Goal: Check status: Check status

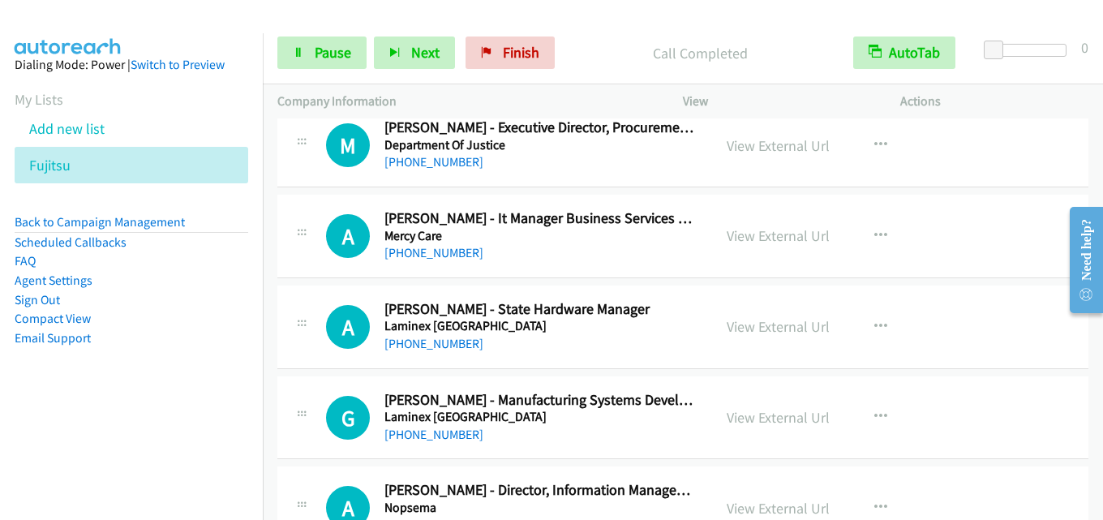
scroll to position [9506, 0]
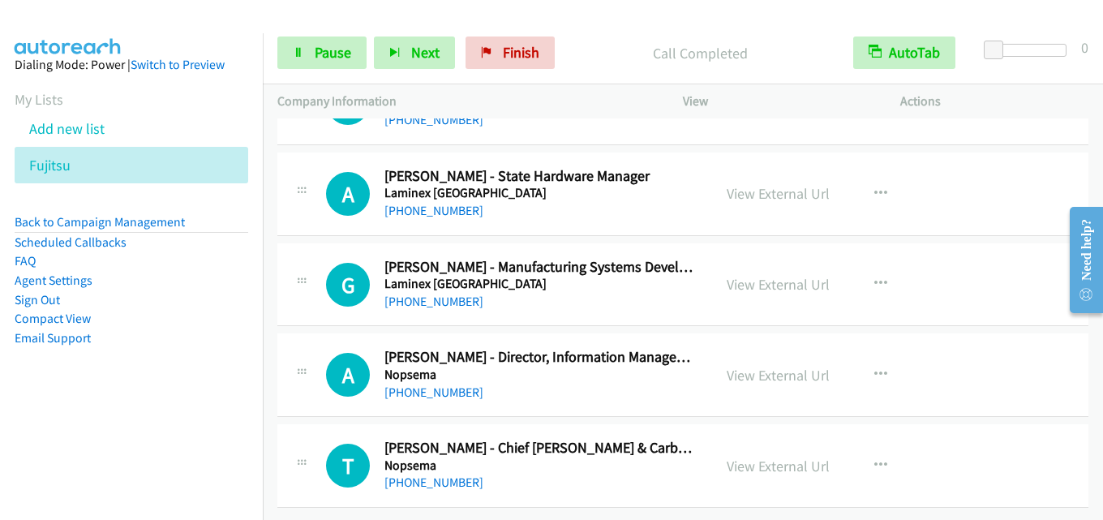
drag, startPoint x: 757, startPoint y: 263, endPoint x: 662, endPoint y: 285, distance: 97.4
click at [662, 292] on div "[PHONE_NUMBER]" at bounding box center [541, 301] width 313 height 19
click at [783, 366] on link "View External Url" at bounding box center [778, 375] width 103 height 19
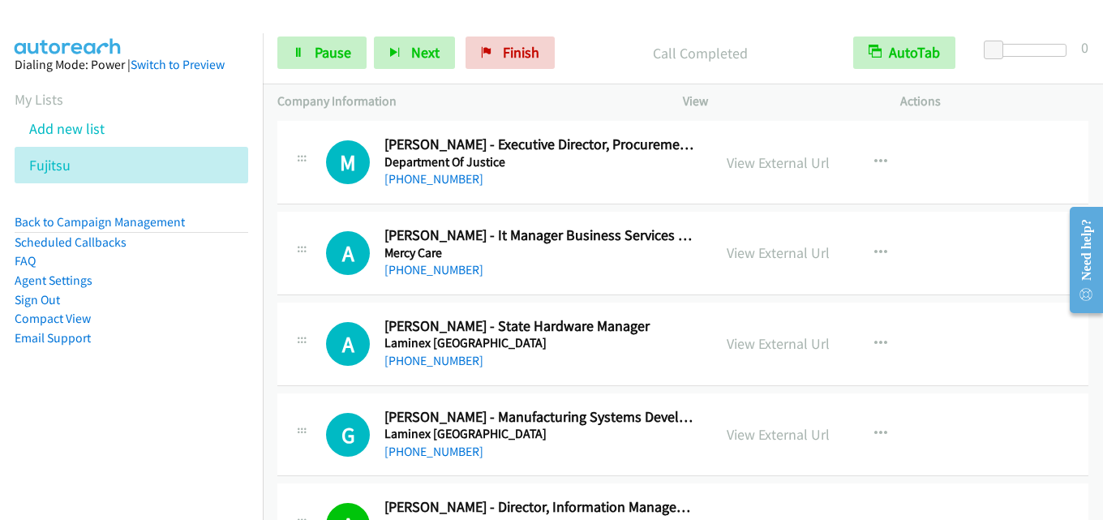
scroll to position [9263, 0]
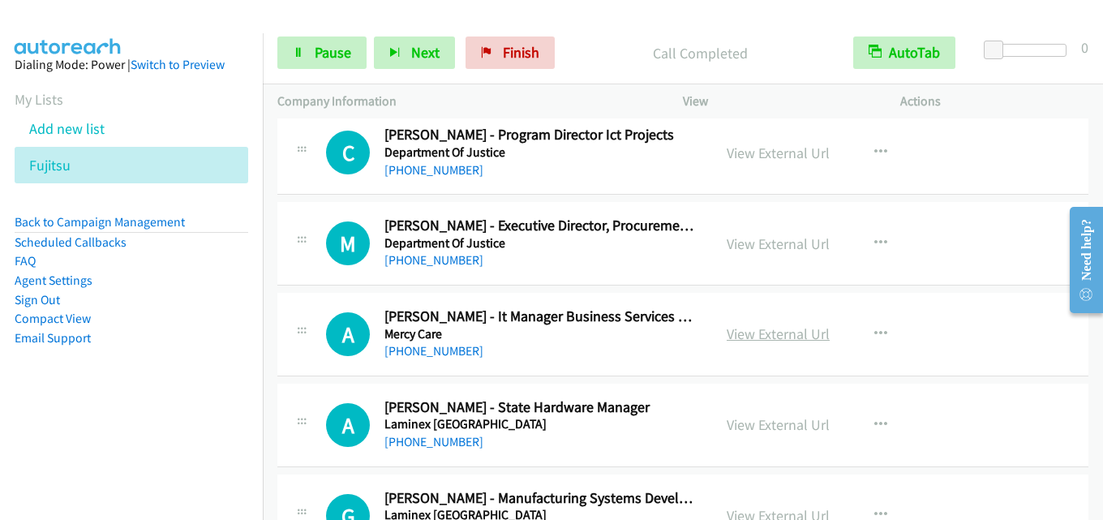
click at [782, 333] on link "View External Url" at bounding box center [778, 333] width 103 height 19
click at [316, 53] on span "Pause" at bounding box center [333, 52] width 37 height 19
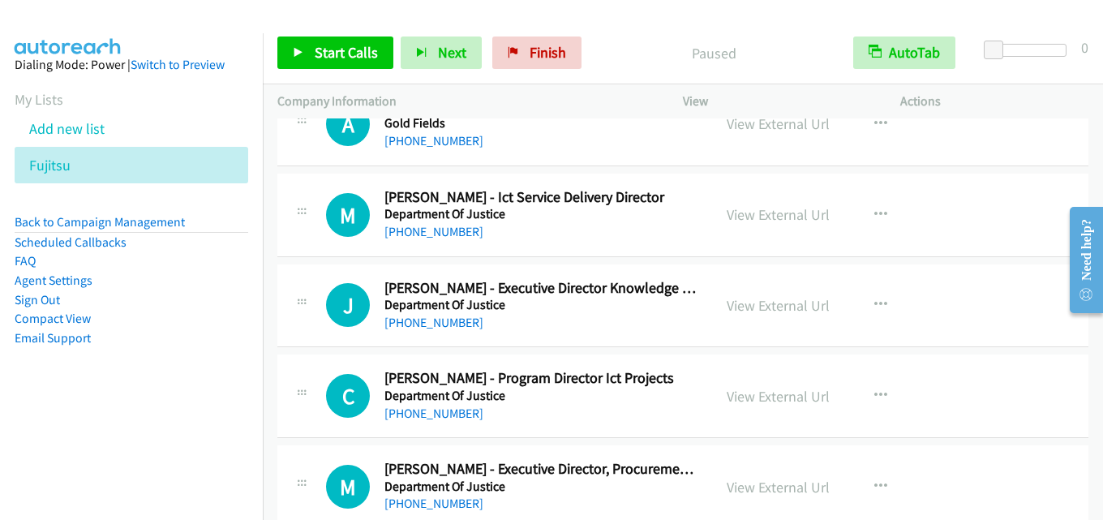
scroll to position [9101, 0]
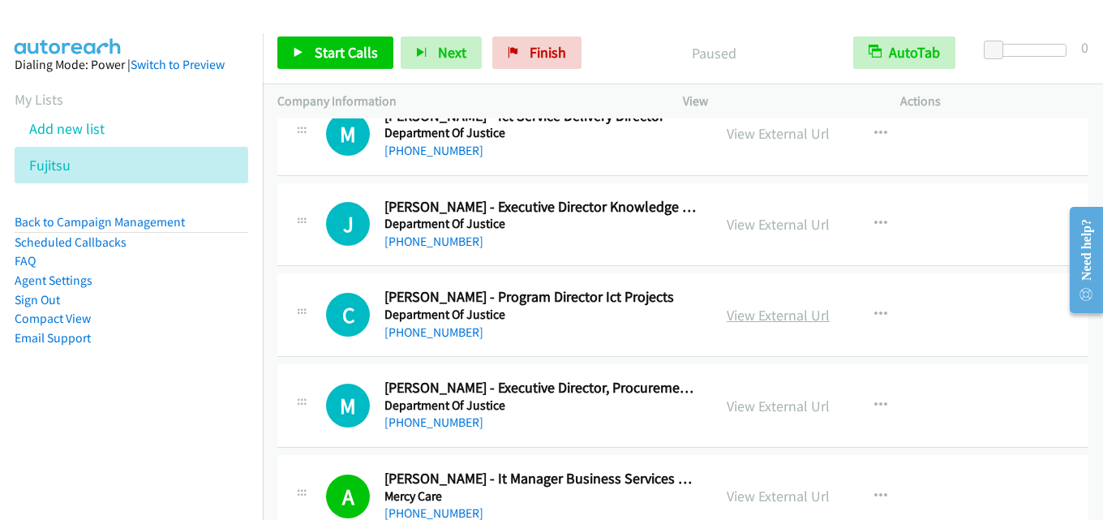
click at [784, 315] on link "View External Url" at bounding box center [778, 315] width 103 height 19
click at [763, 316] on link "View External Url" at bounding box center [778, 315] width 103 height 19
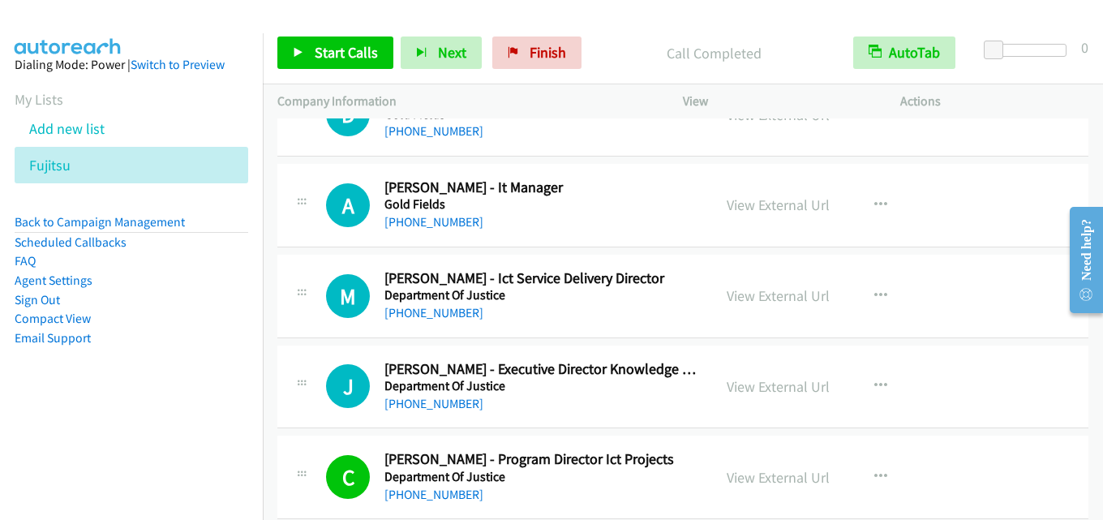
scroll to position [8857, 0]
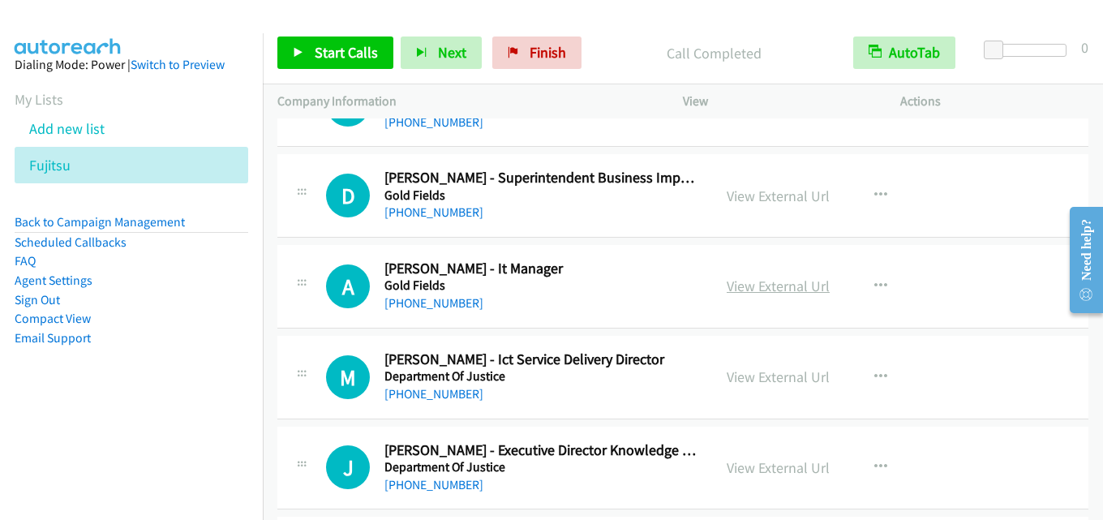
click at [760, 288] on link "View External Url" at bounding box center [778, 286] width 103 height 19
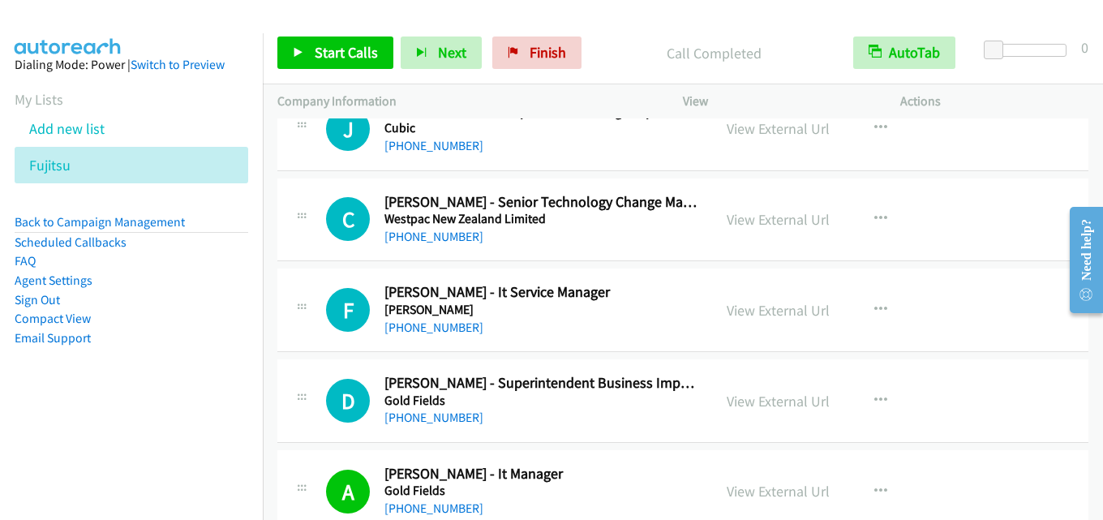
scroll to position [8614, 0]
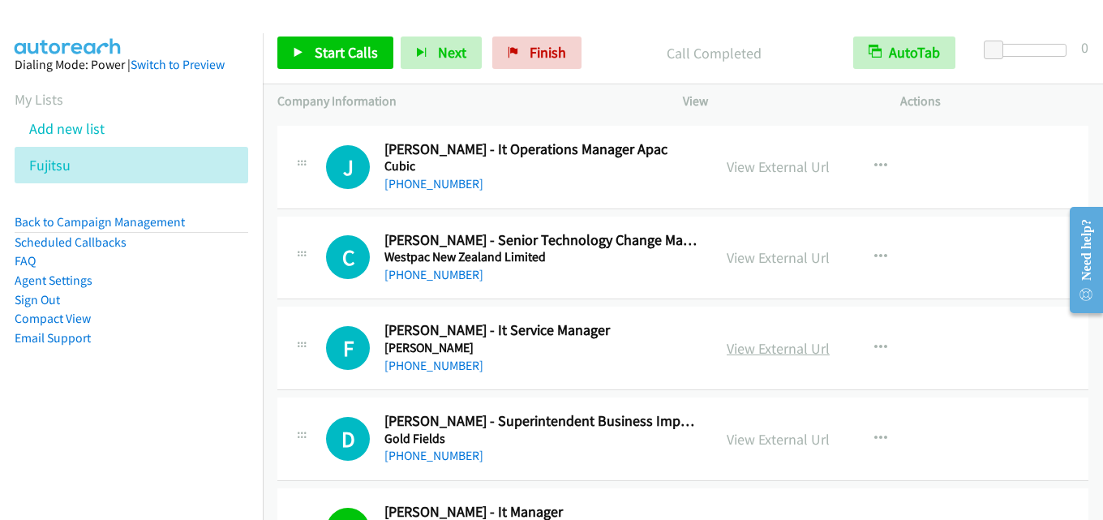
click at [760, 351] on link "View External Url" at bounding box center [778, 348] width 103 height 19
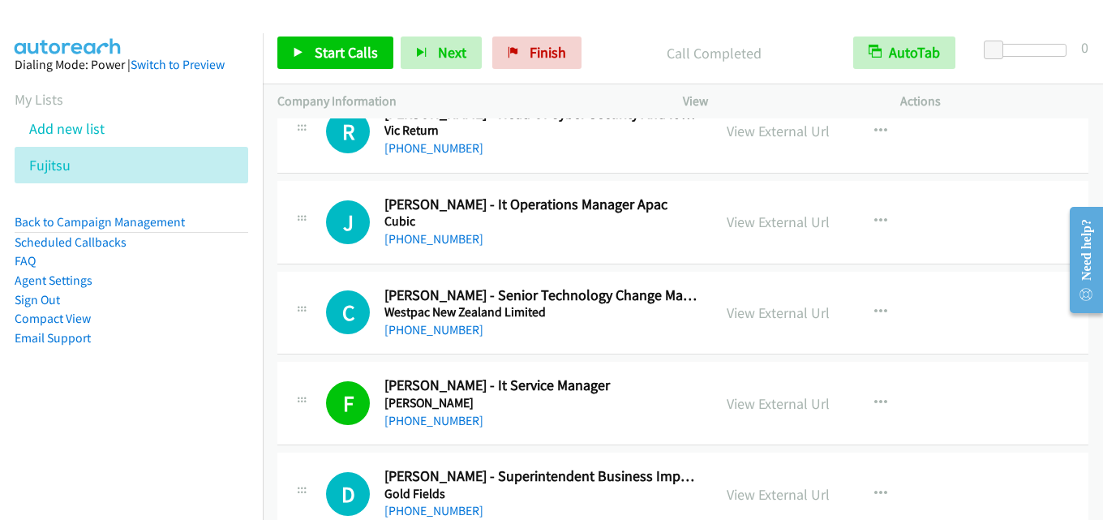
scroll to position [8533, 0]
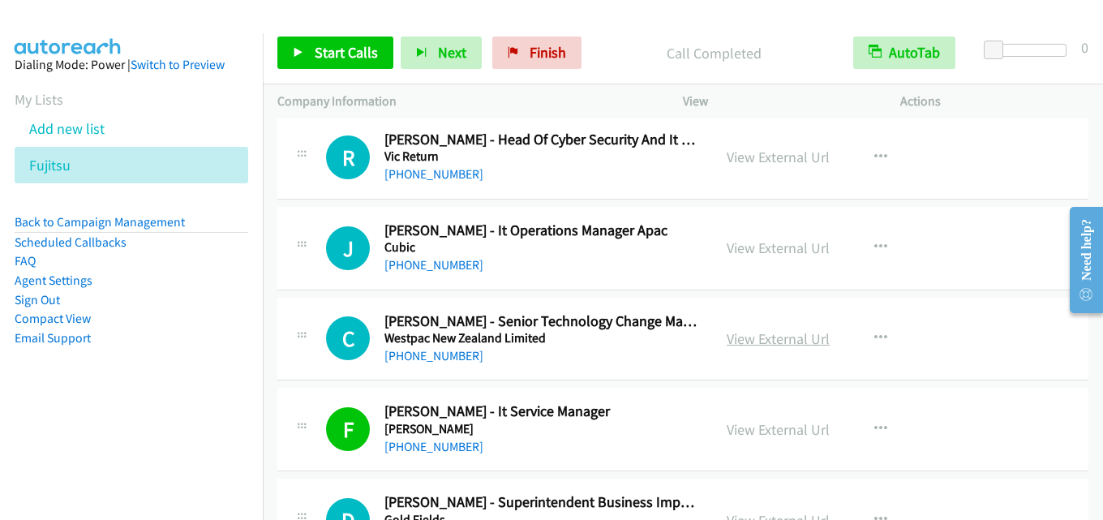
click at [787, 342] on link "View External Url" at bounding box center [778, 338] width 103 height 19
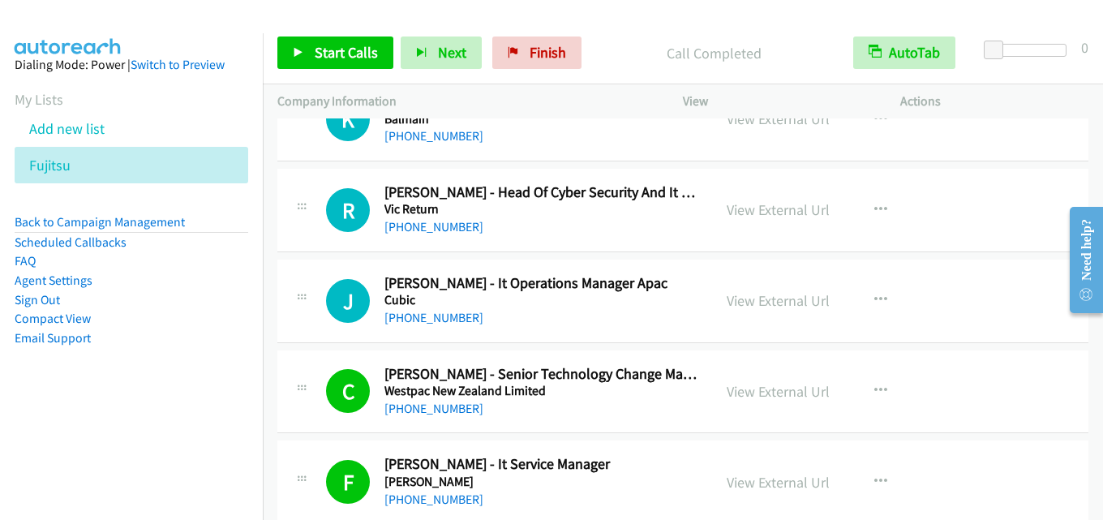
scroll to position [8452, 0]
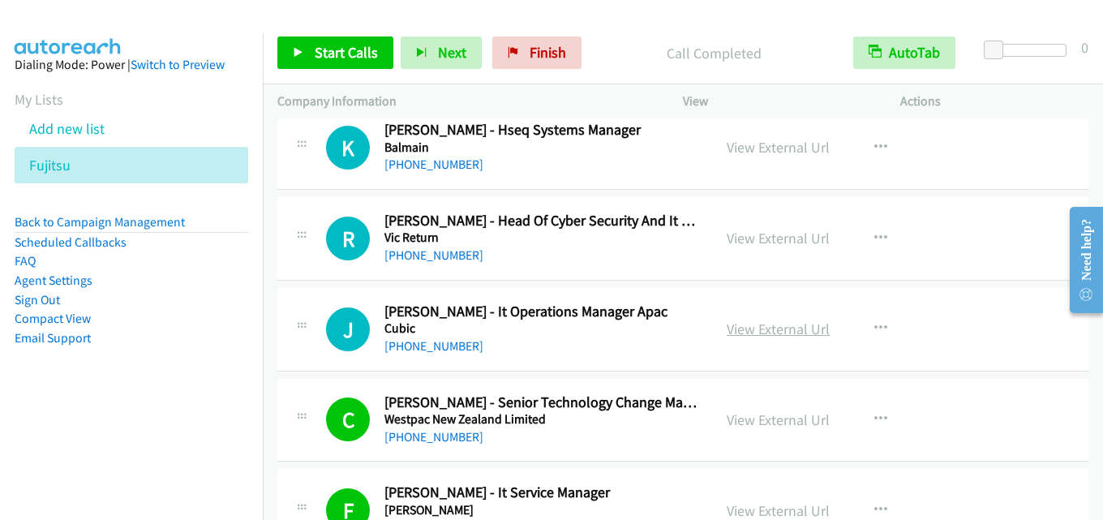
click at [786, 329] on link "View External Url" at bounding box center [778, 329] width 103 height 19
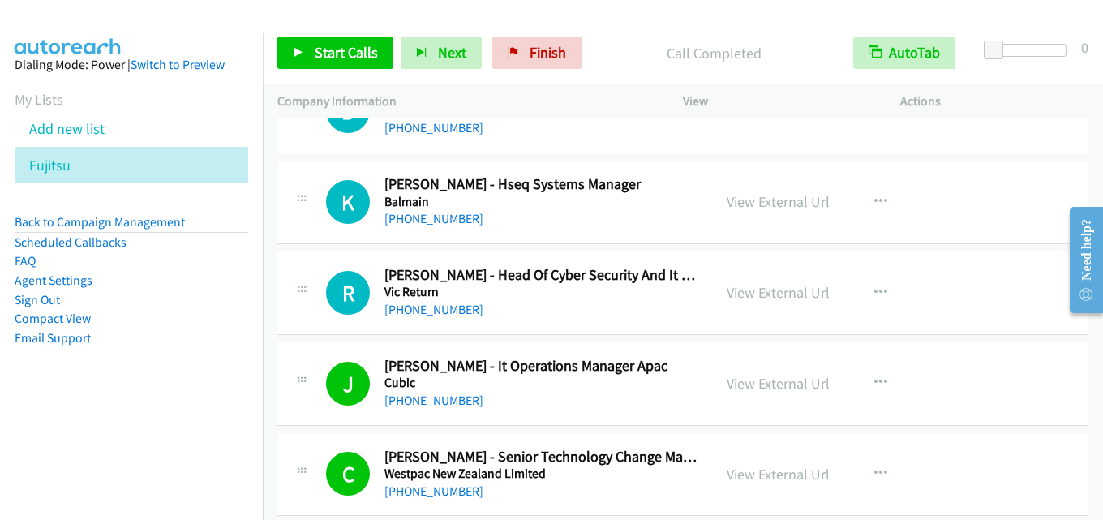
scroll to position [8370, 0]
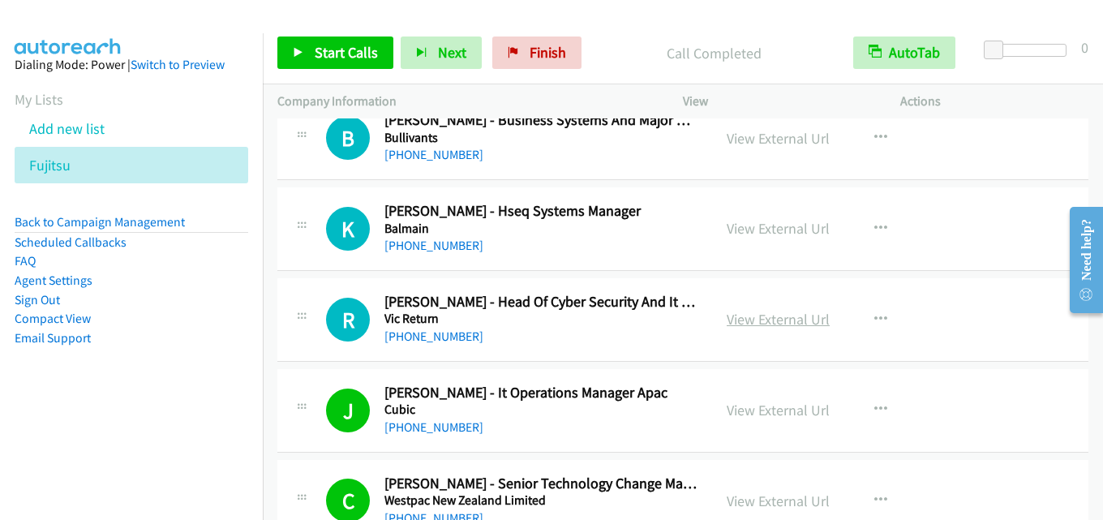
click at [767, 321] on link "View External Url" at bounding box center [778, 319] width 103 height 19
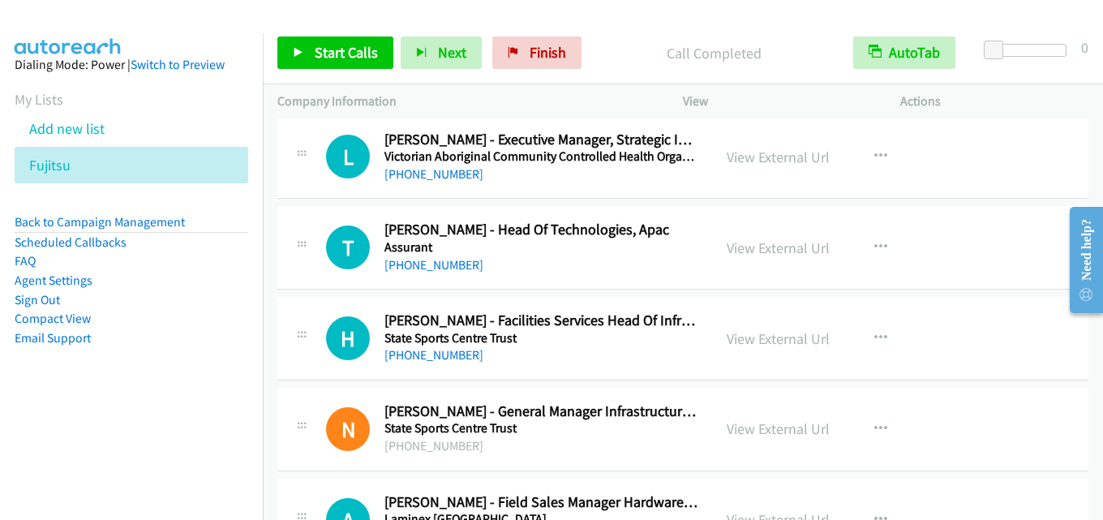
scroll to position [7235, 0]
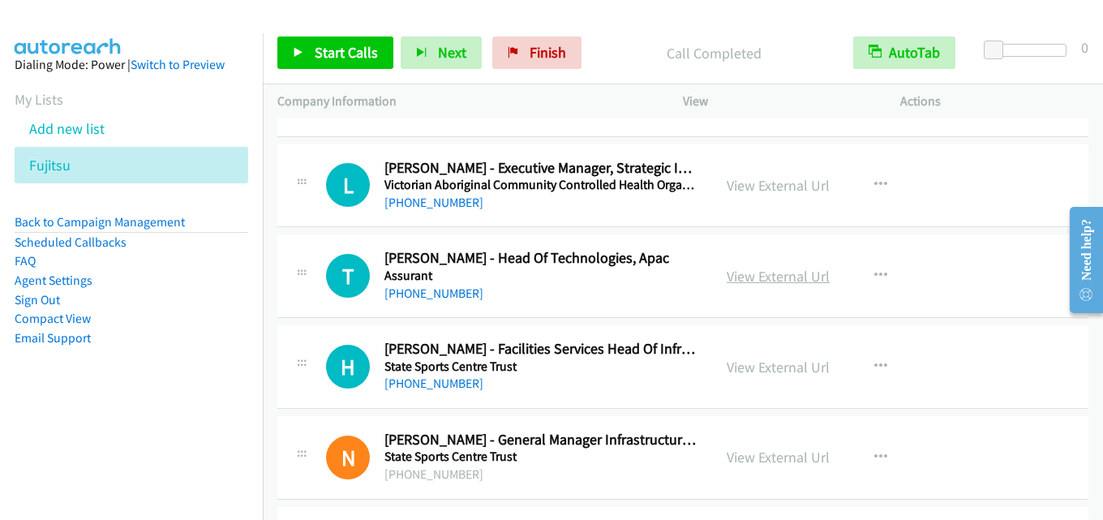
click at [780, 280] on link "View External Url" at bounding box center [778, 276] width 103 height 19
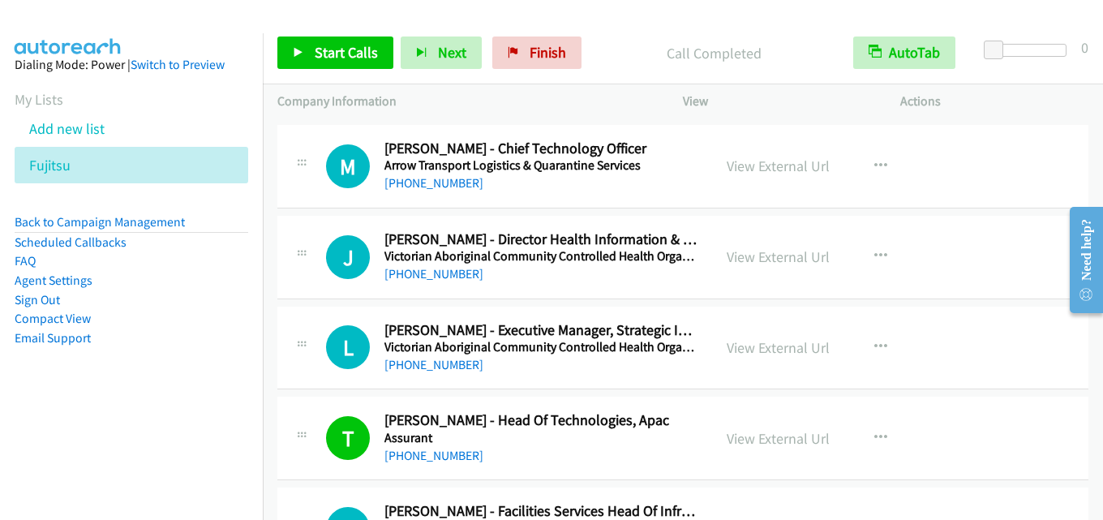
scroll to position [6991, 0]
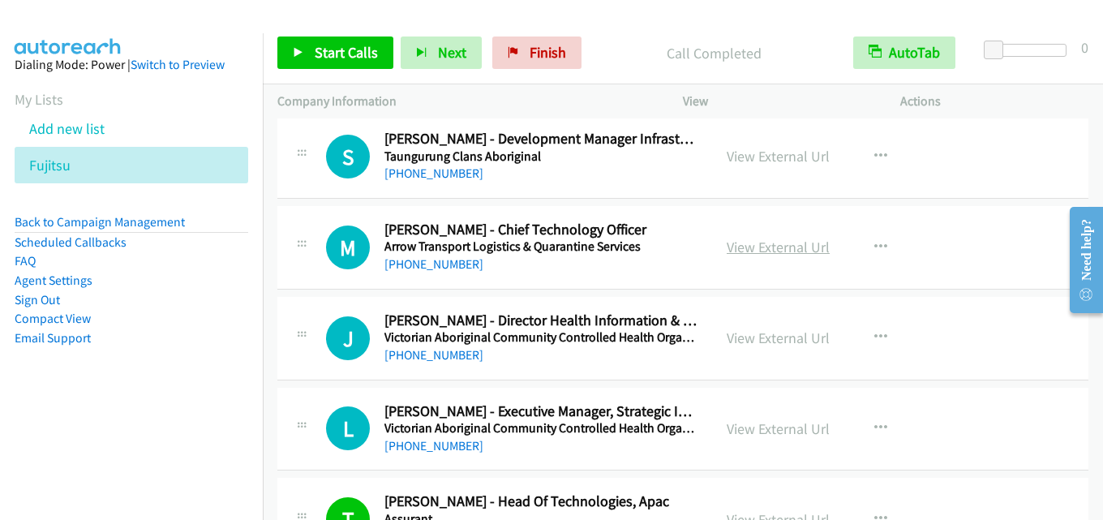
click at [775, 244] on link "View External Url" at bounding box center [778, 247] width 103 height 19
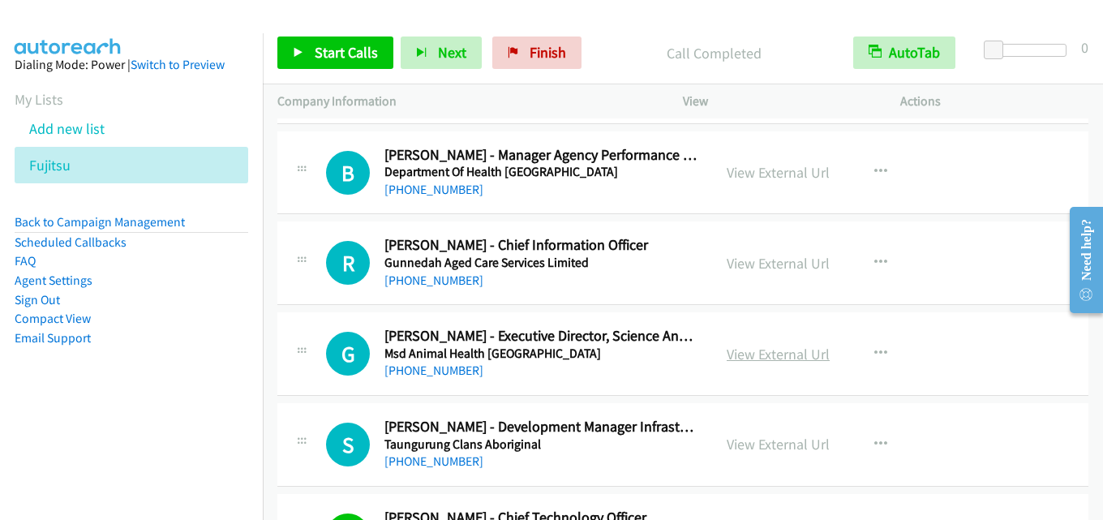
scroll to position [6667, 0]
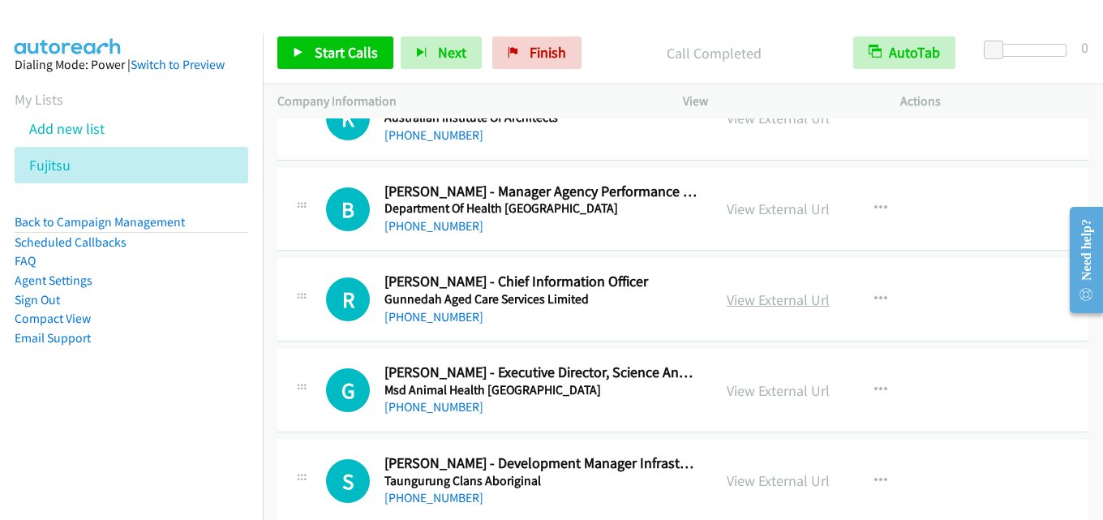
click at [768, 303] on link "View External Url" at bounding box center [778, 299] width 103 height 19
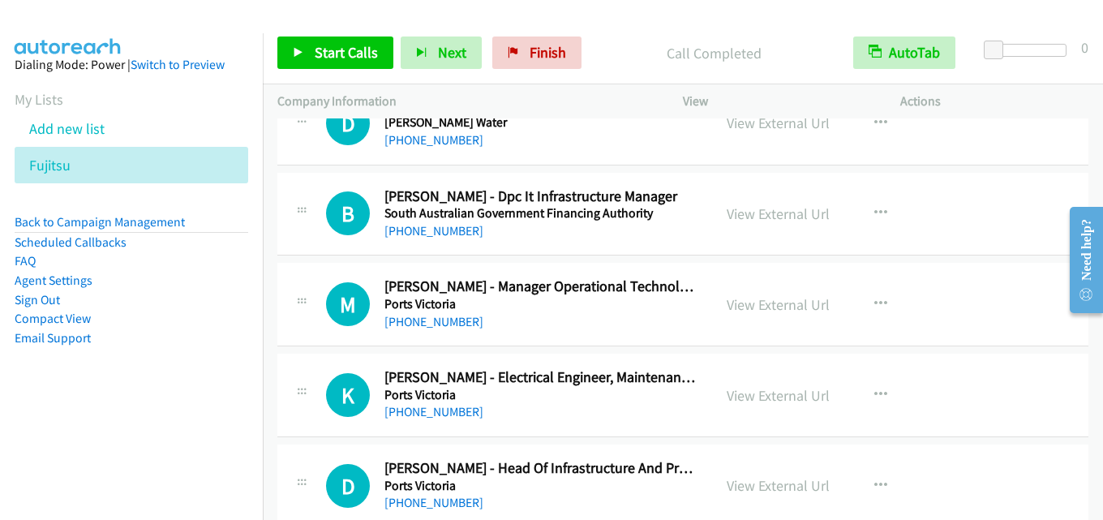
scroll to position [6180, 0]
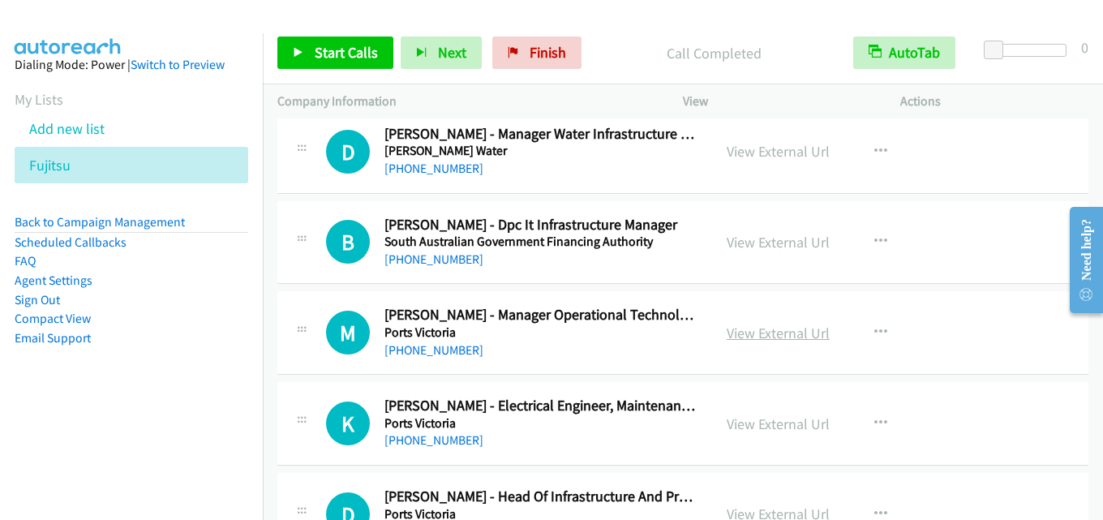
click at [759, 331] on link "View External Url" at bounding box center [778, 333] width 103 height 19
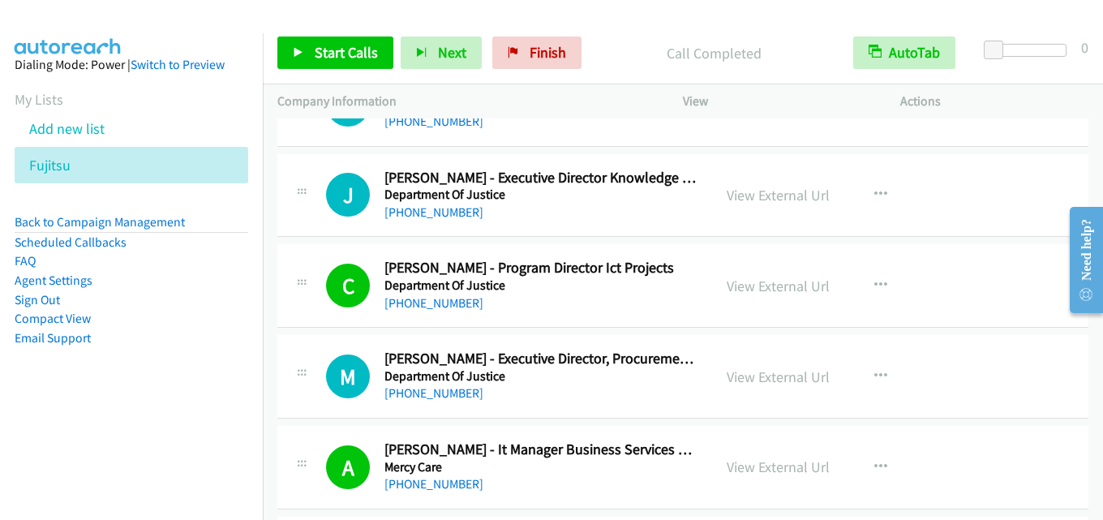
scroll to position [9182, 0]
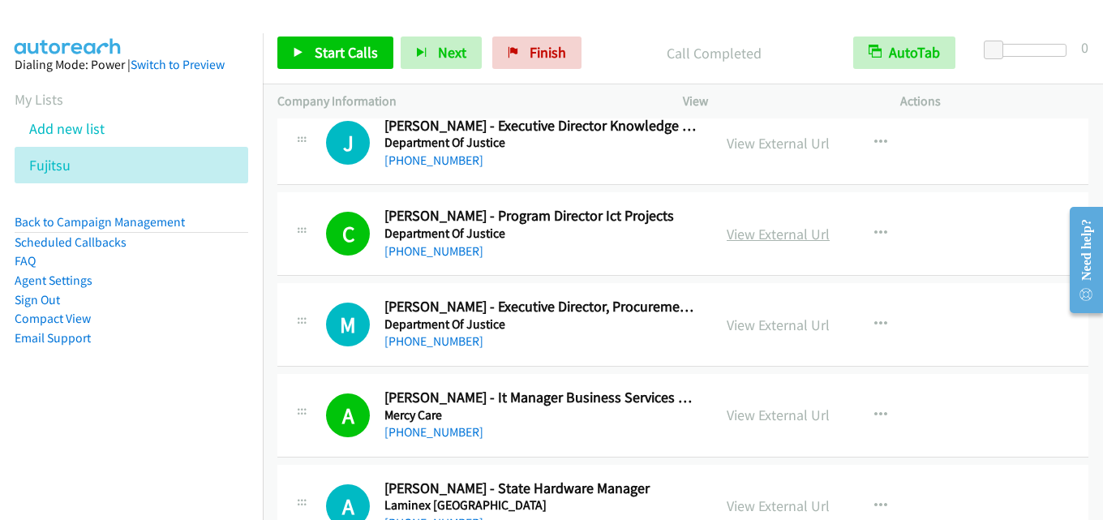
click at [790, 234] on link "View External Url" at bounding box center [778, 234] width 103 height 19
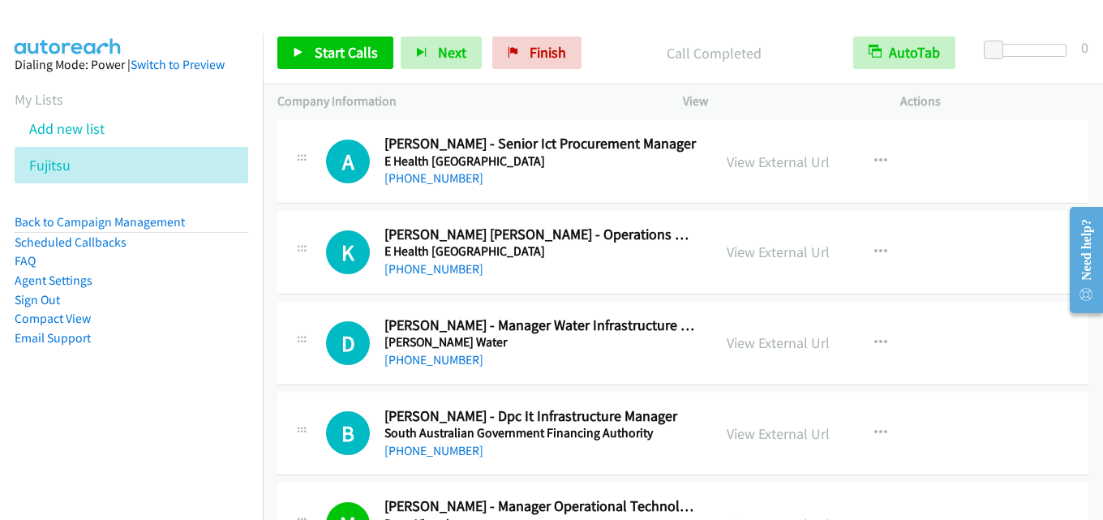
scroll to position [6018, 0]
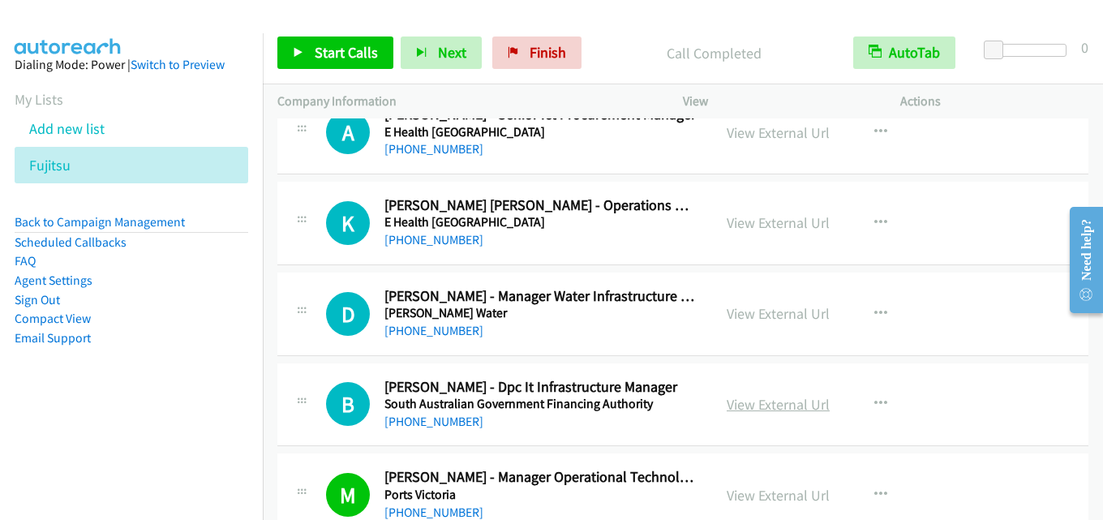
click at [780, 402] on link "View External Url" at bounding box center [778, 404] width 103 height 19
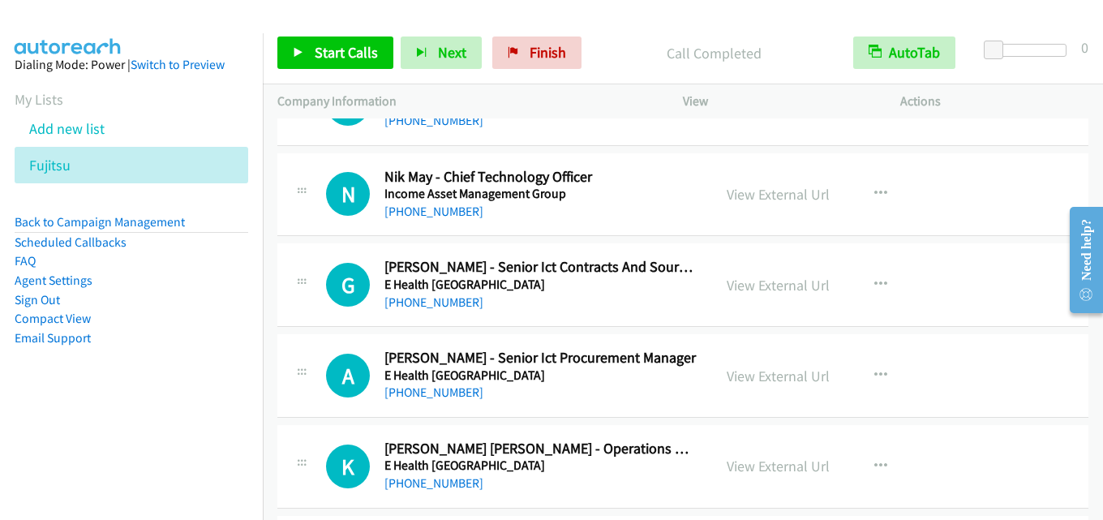
scroll to position [5693, 0]
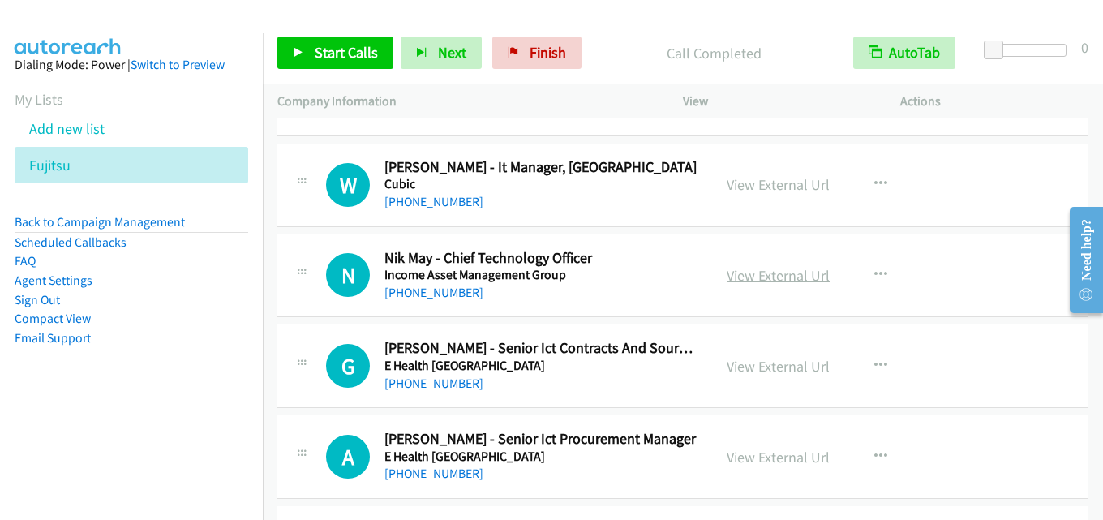
click at [771, 277] on link "View External Url" at bounding box center [778, 275] width 103 height 19
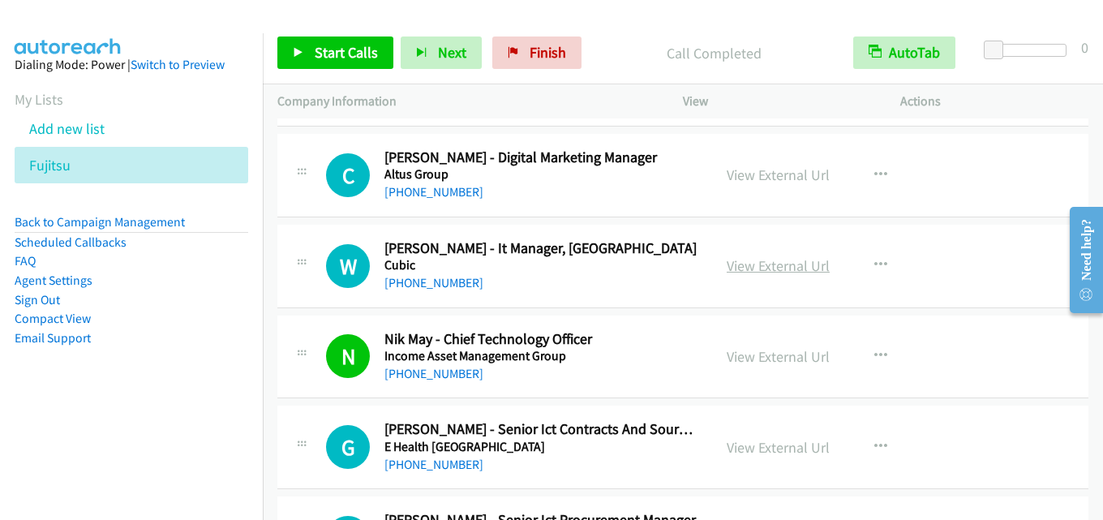
click at [780, 271] on link "View External Url" at bounding box center [778, 265] width 103 height 19
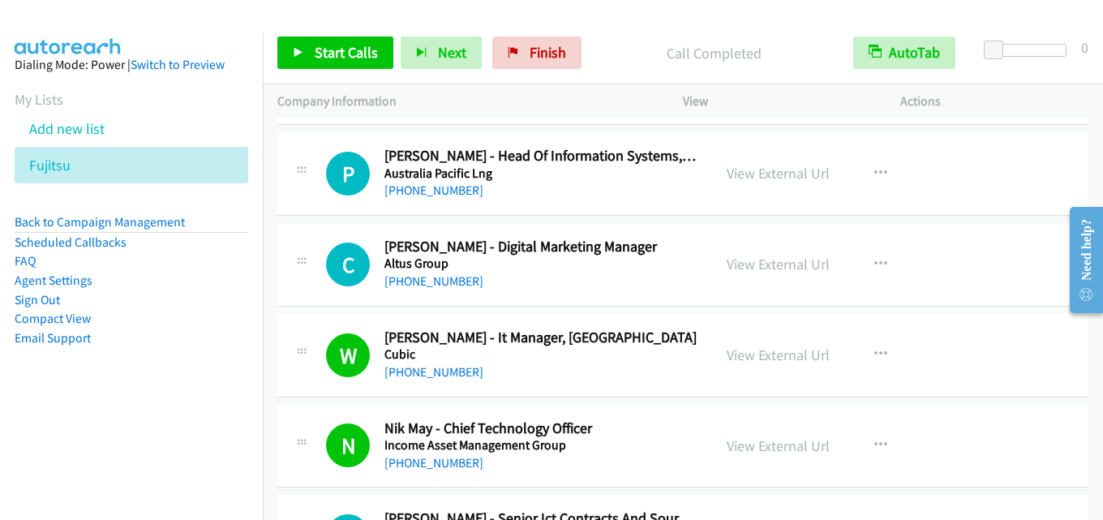
scroll to position [5450, 0]
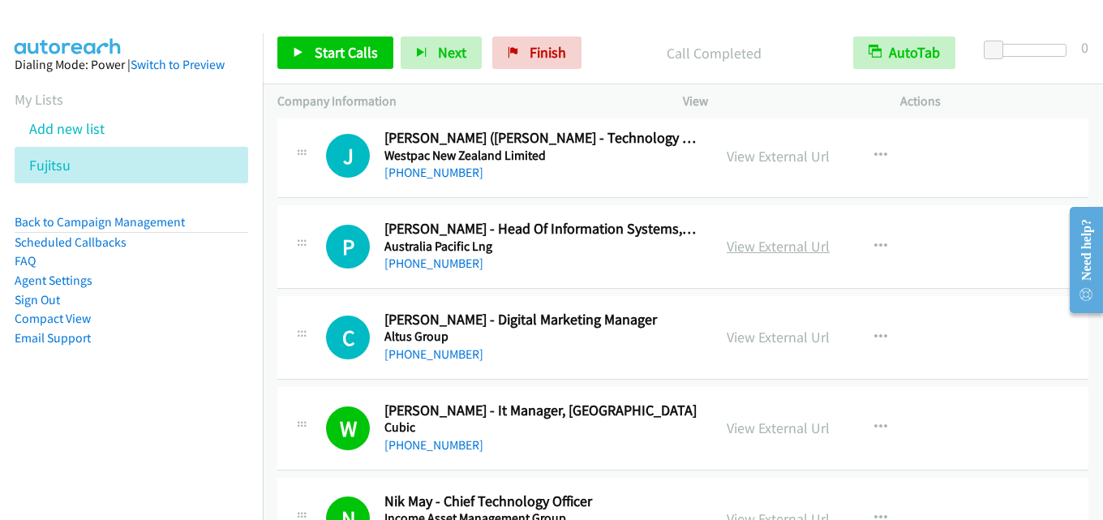
click at [773, 246] on link "View External Url" at bounding box center [778, 246] width 103 height 19
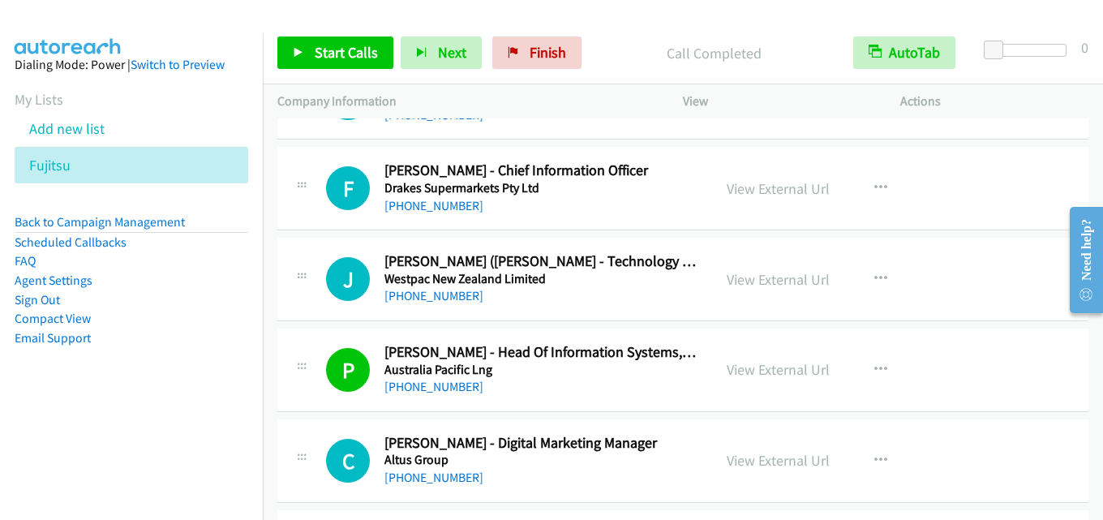
scroll to position [5288, 0]
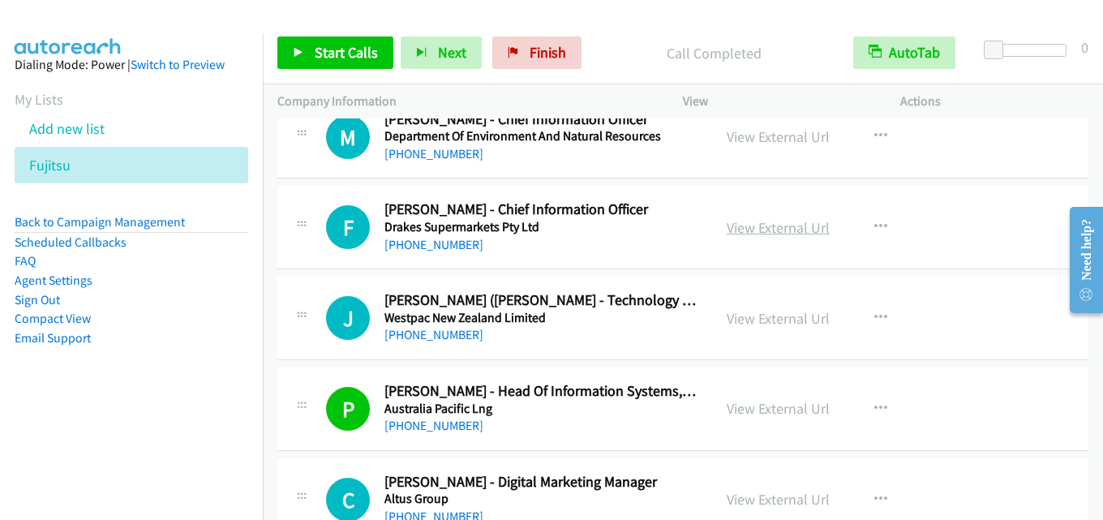
click at [765, 219] on link "View External Url" at bounding box center [778, 227] width 103 height 19
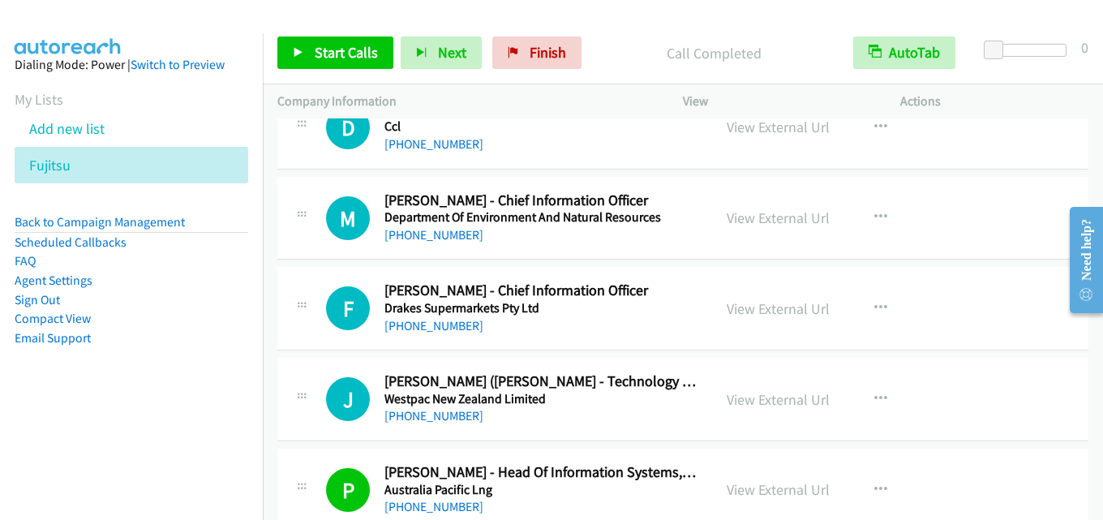
scroll to position [5125, 0]
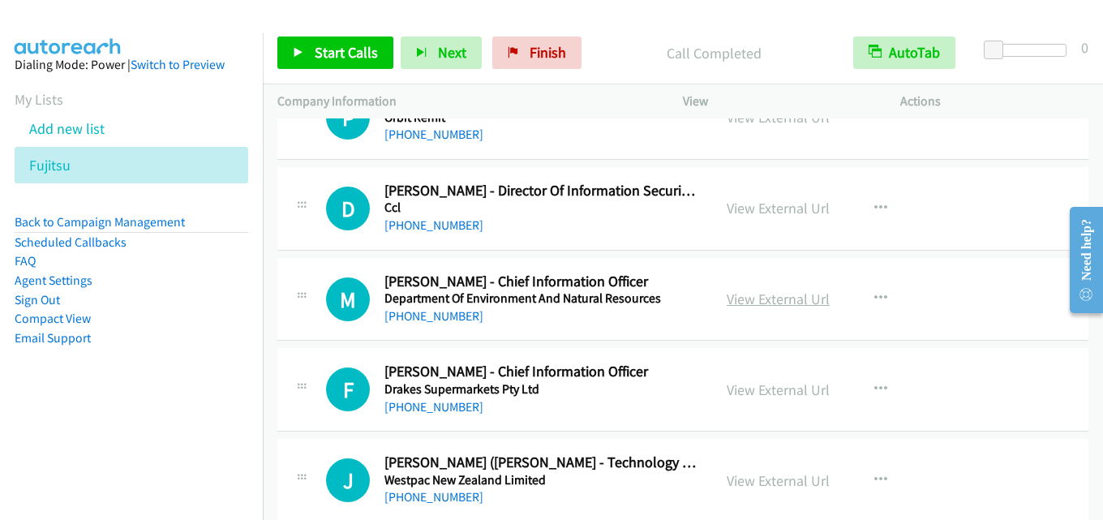
click at [750, 299] on link "View External Url" at bounding box center [778, 299] width 103 height 19
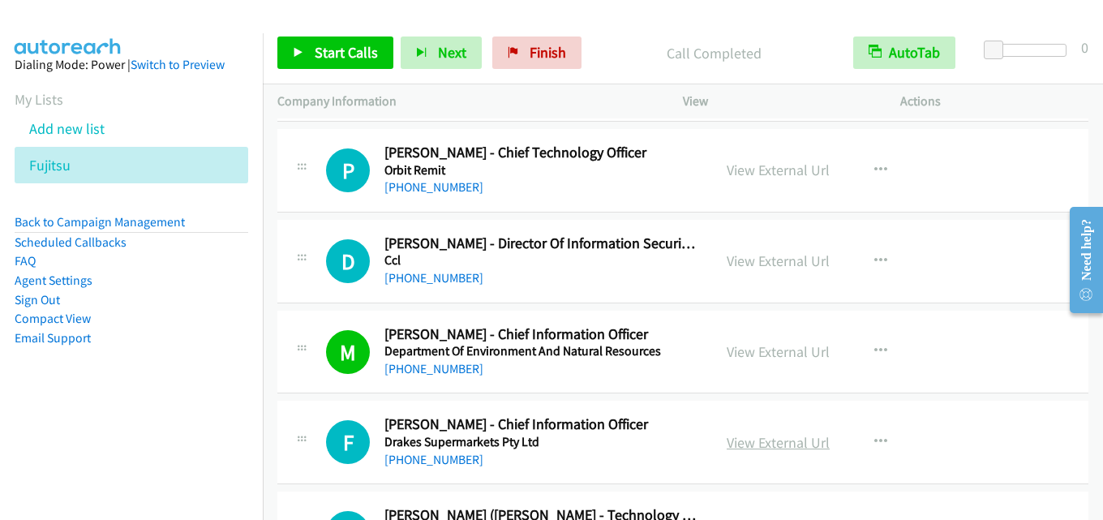
scroll to position [5044, 0]
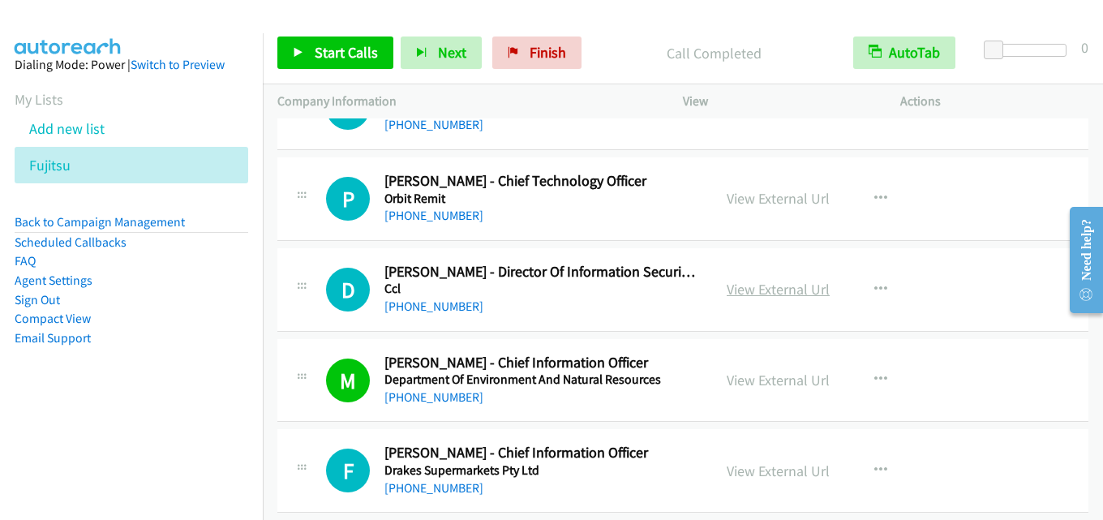
click at [764, 288] on link "View External Url" at bounding box center [778, 289] width 103 height 19
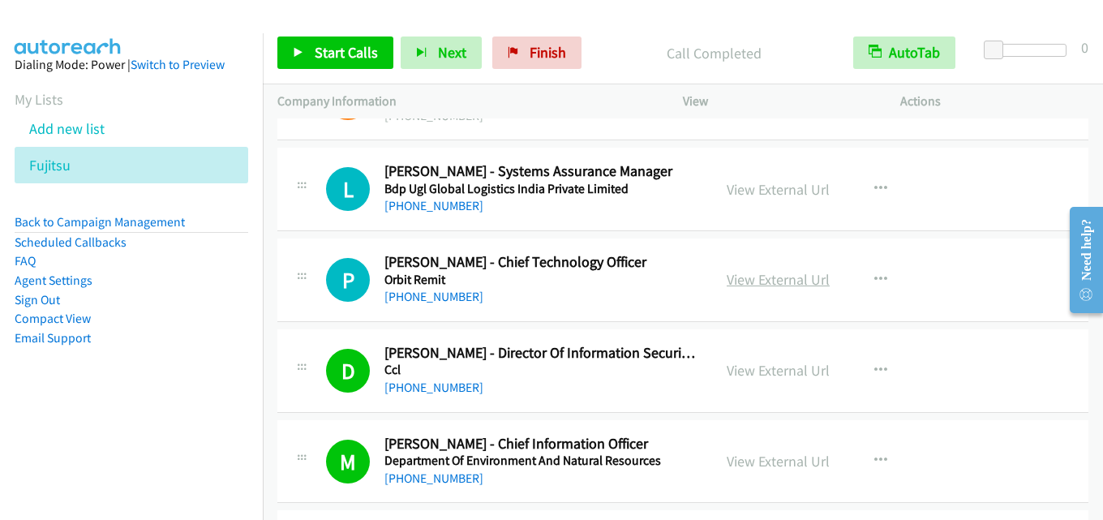
click at [778, 273] on link "View External Url" at bounding box center [778, 279] width 103 height 19
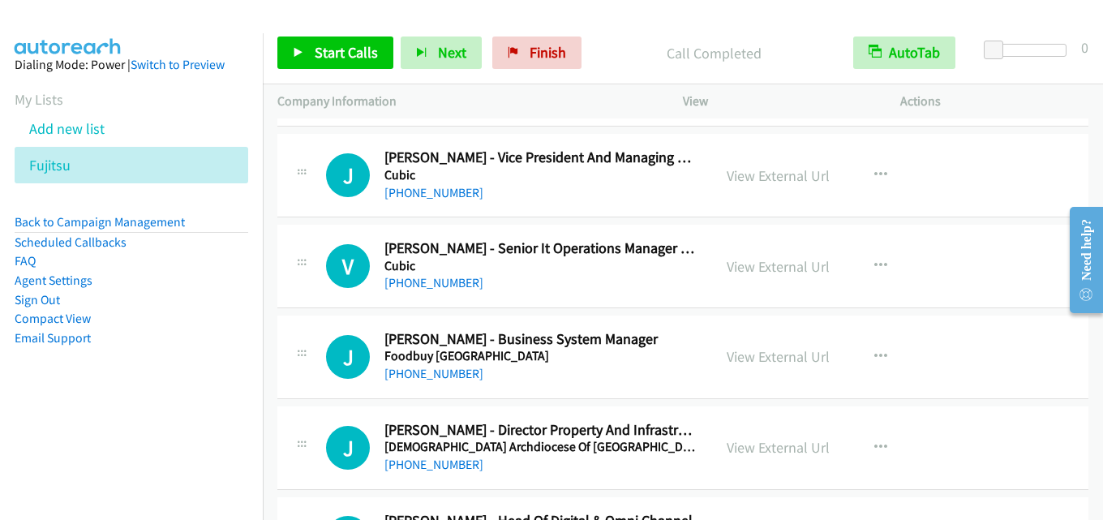
scroll to position [4395, 0]
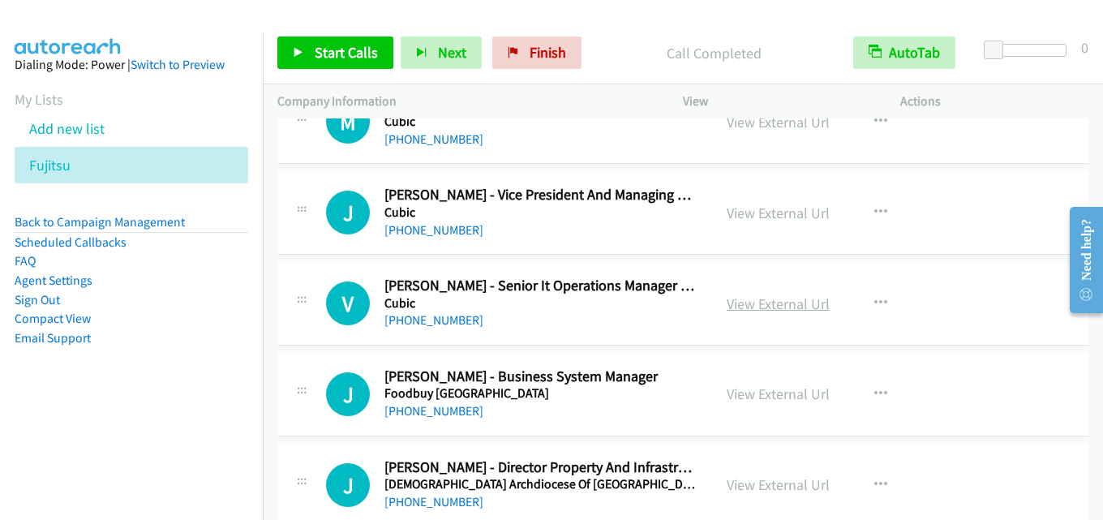
click at [780, 303] on link "View External Url" at bounding box center [778, 303] width 103 height 19
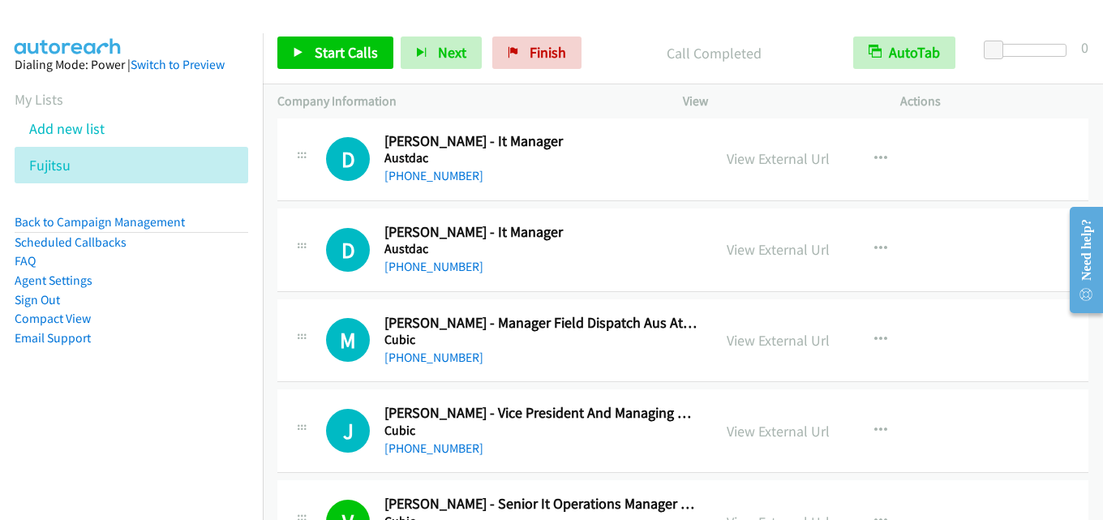
scroll to position [4152, 0]
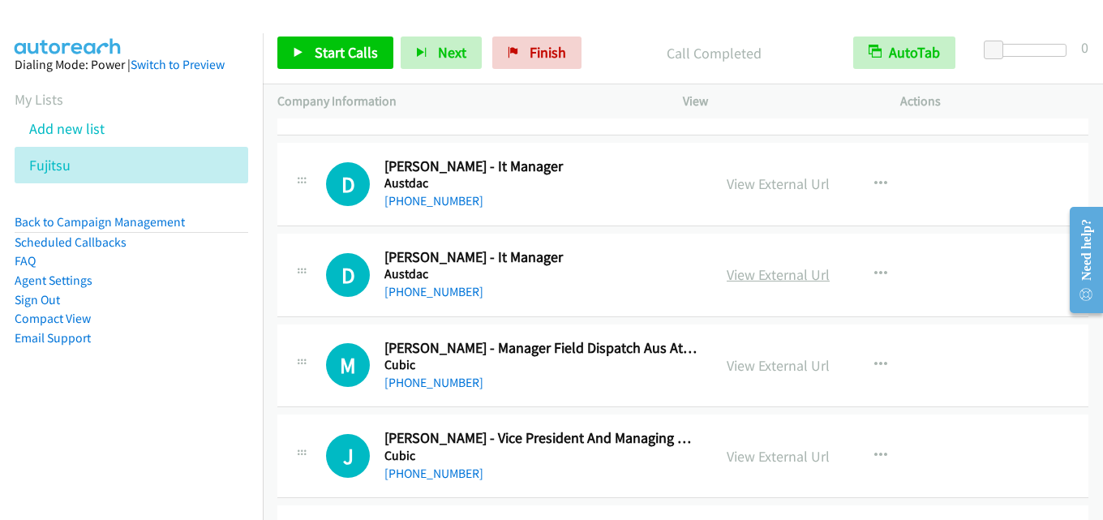
click at [764, 272] on link "View External Url" at bounding box center [778, 274] width 103 height 19
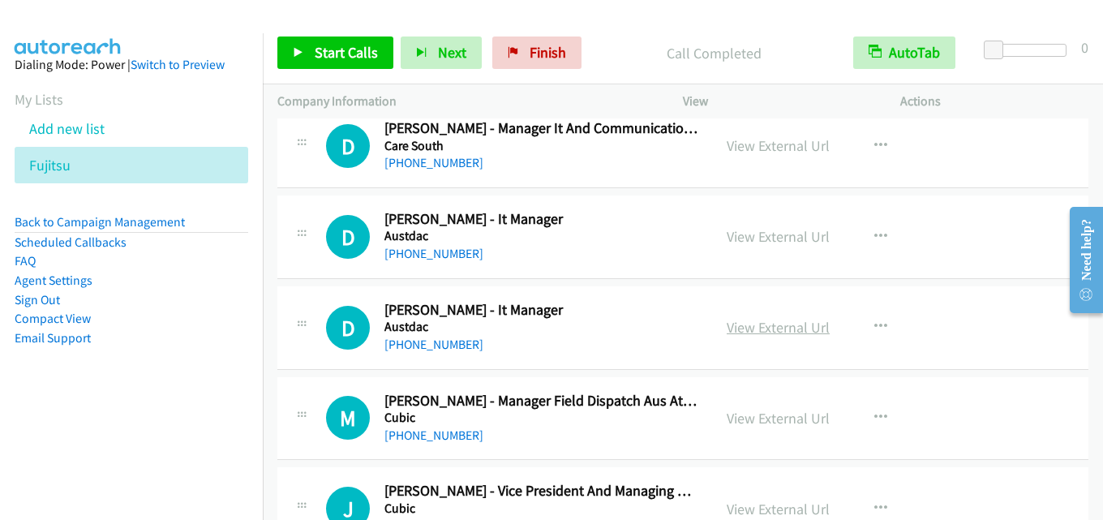
scroll to position [4071, 0]
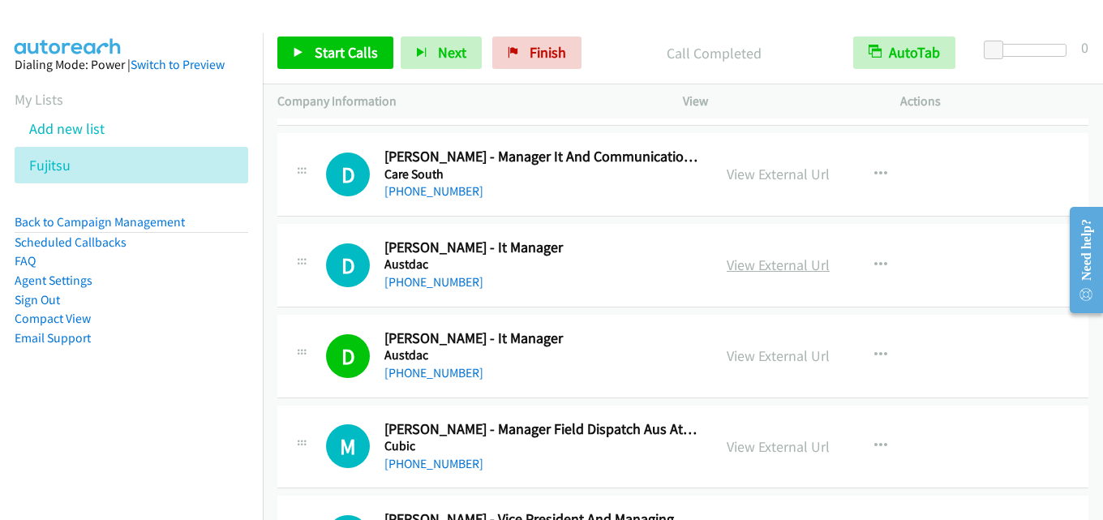
click at [776, 264] on link "View External Url" at bounding box center [778, 265] width 103 height 19
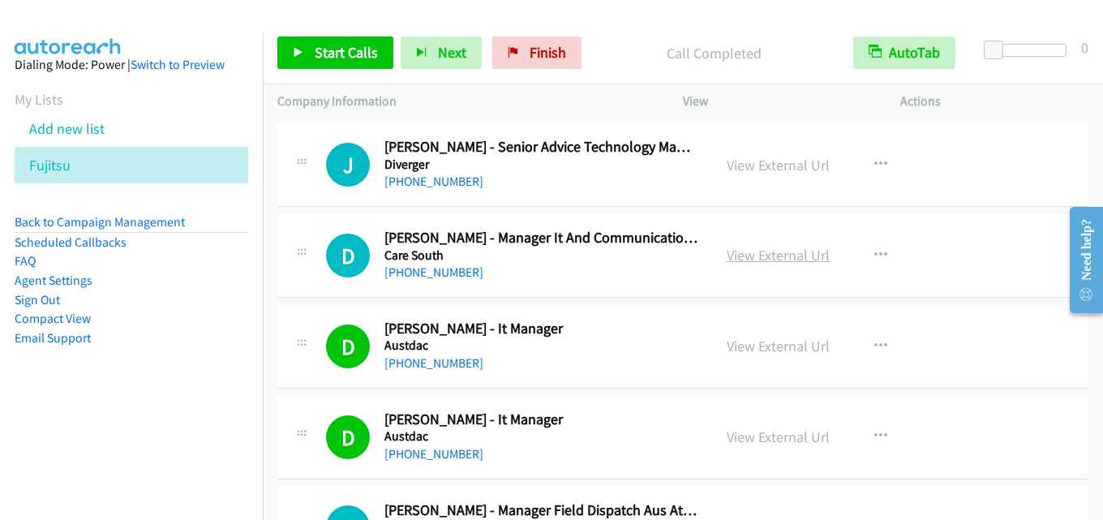
click at [743, 251] on link "View External Url" at bounding box center [778, 255] width 103 height 19
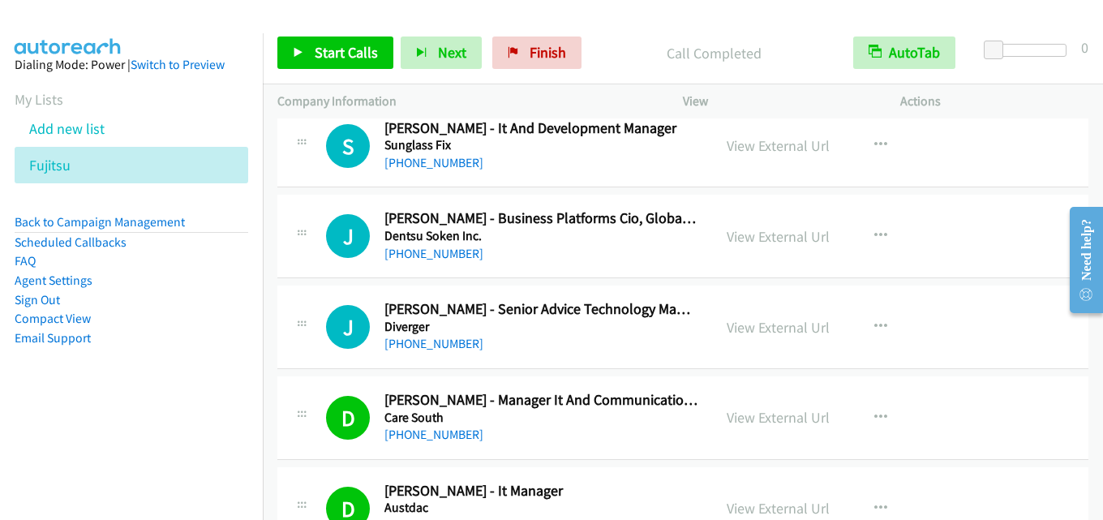
scroll to position [3746, 0]
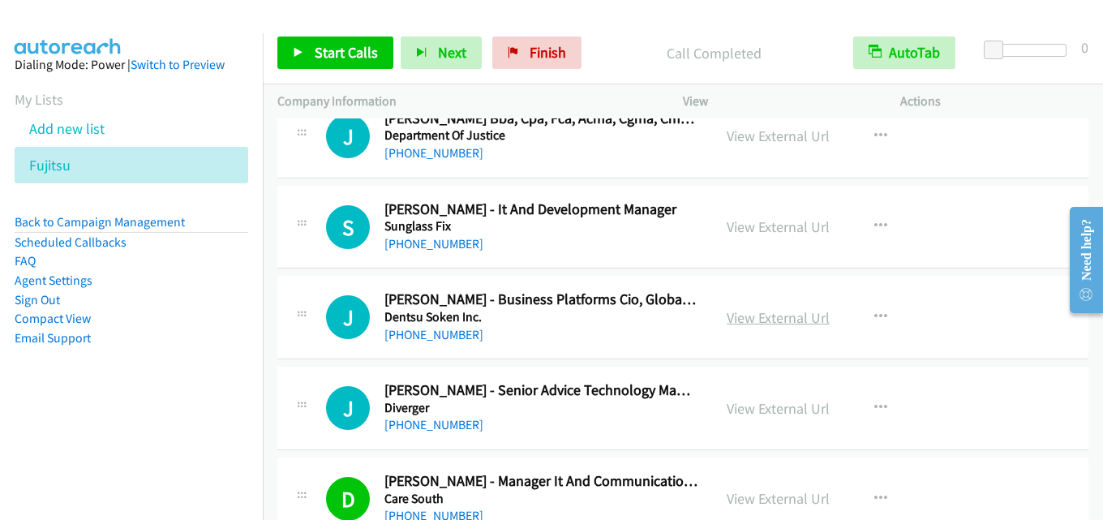
click at [759, 311] on link "View External Url" at bounding box center [778, 317] width 103 height 19
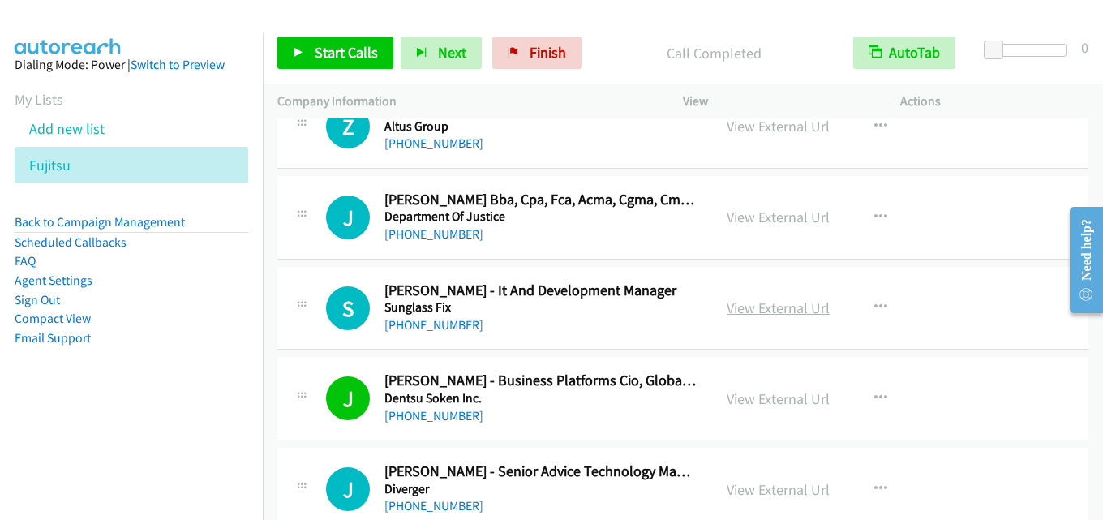
click at [767, 303] on link "View External Url" at bounding box center [778, 308] width 103 height 19
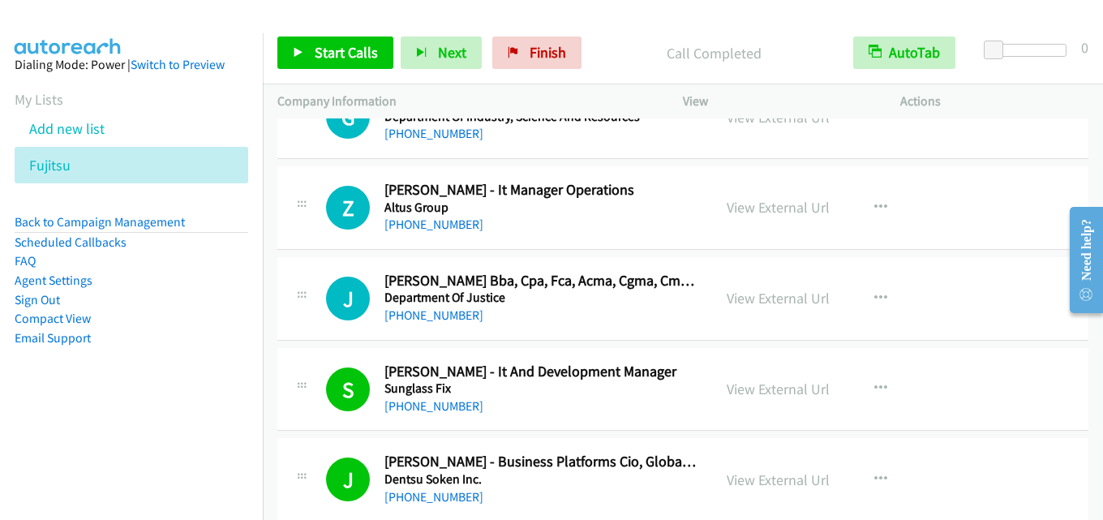
scroll to position [3503, 0]
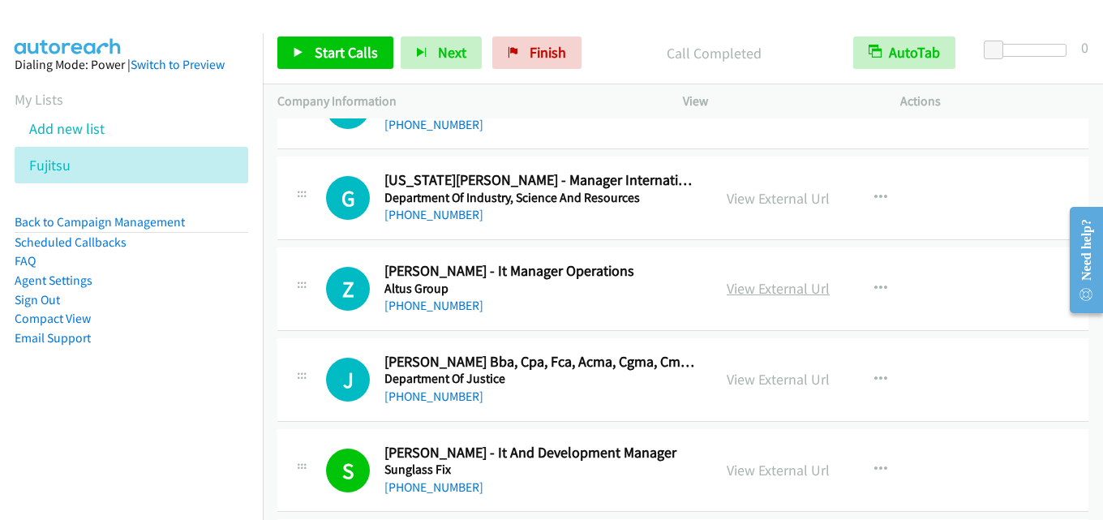
click at [769, 288] on link "View External Url" at bounding box center [778, 288] width 103 height 19
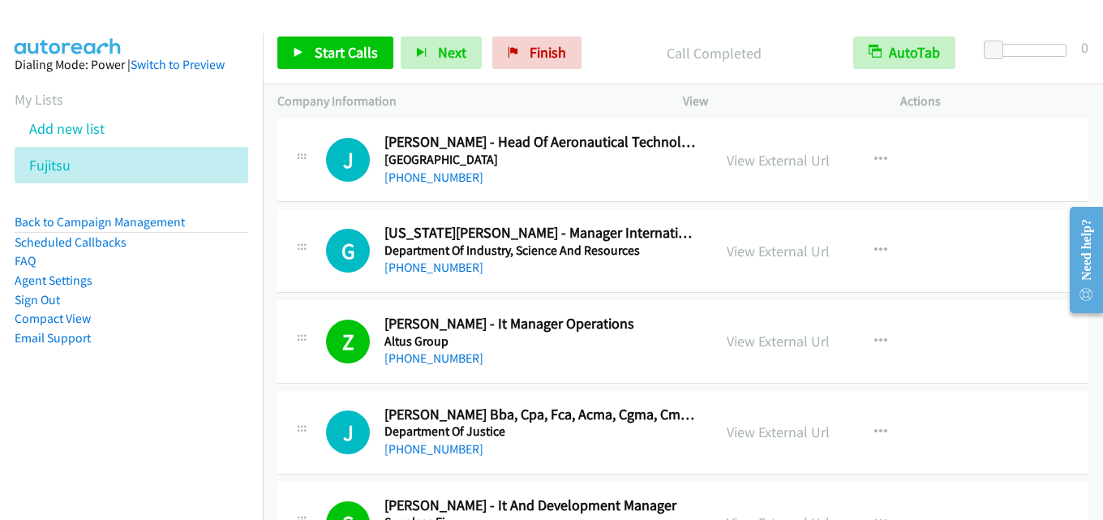
scroll to position [3422, 0]
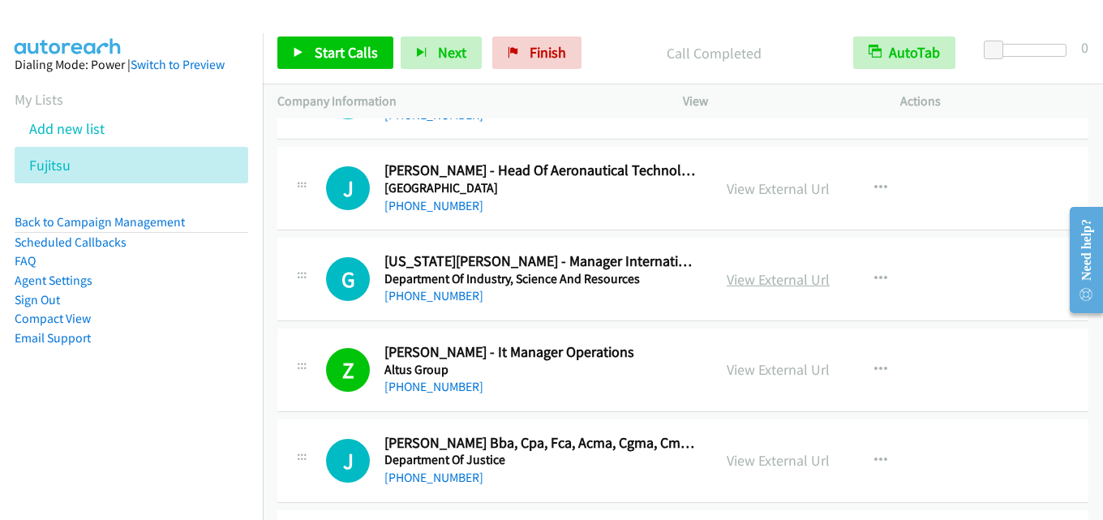
click at [774, 277] on link "View External Url" at bounding box center [778, 279] width 103 height 19
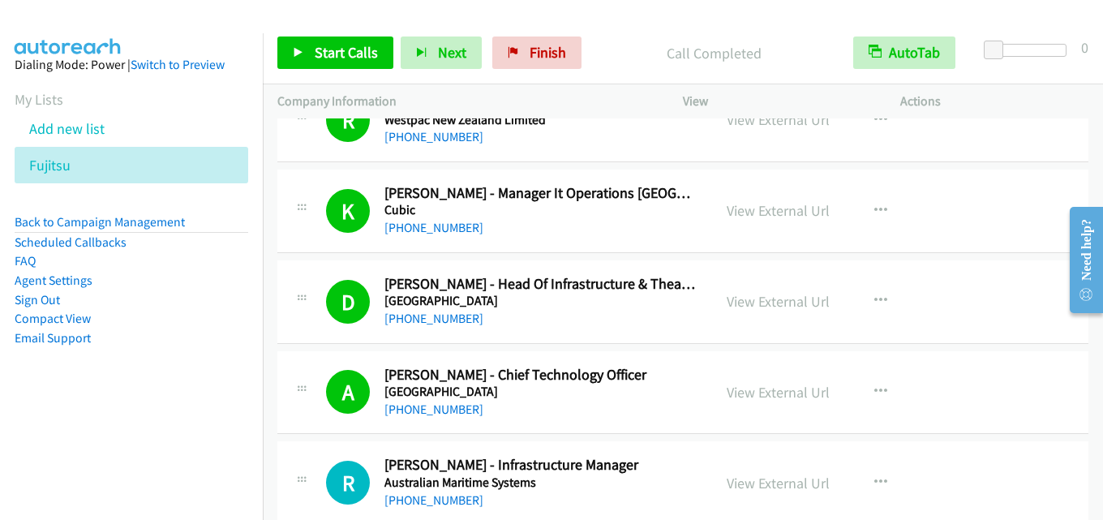
scroll to position [1069, 0]
